Goal: Transaction & Acquisition: Purchase product/service

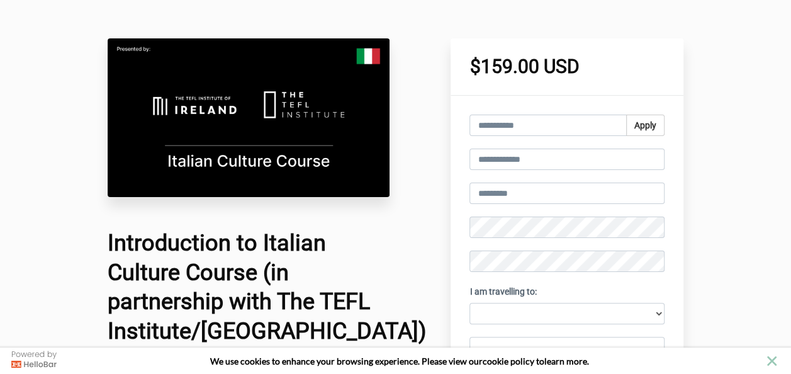
click at [312, 125] on img at bounding box center [249, 117] width 282 height 159
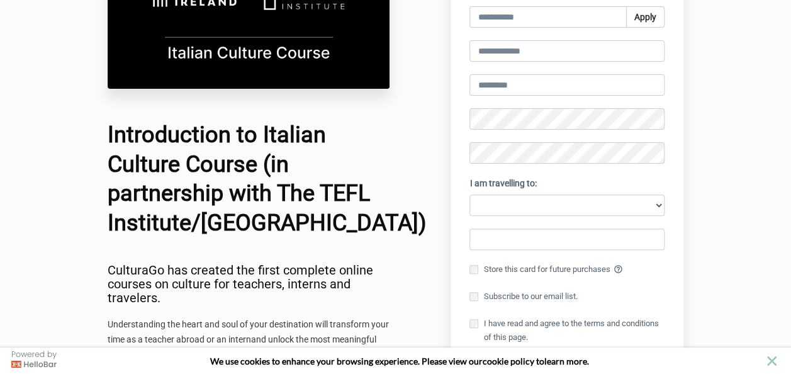
scroll to position [65, 0]
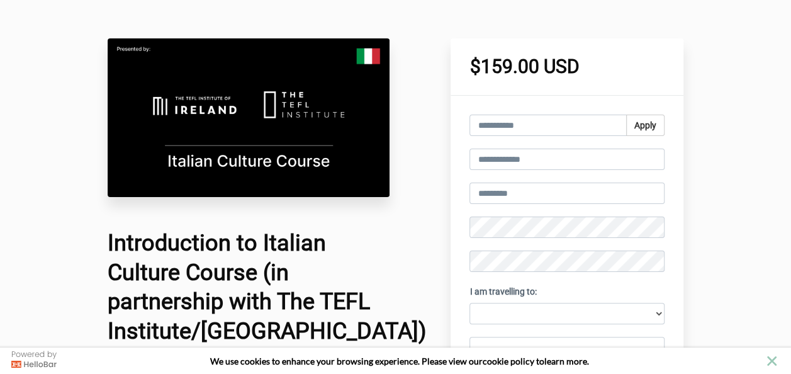
click at [514, 70] on h1 "$159.00 USD" at bounding box center [567, 66] width 195 height 19
click at [514, 128] on input "text" at bounding box center [548, 125] width 157 height 21
paste input "******"
type input "*"
